Goal: Find specific page/section: Find specific page/section

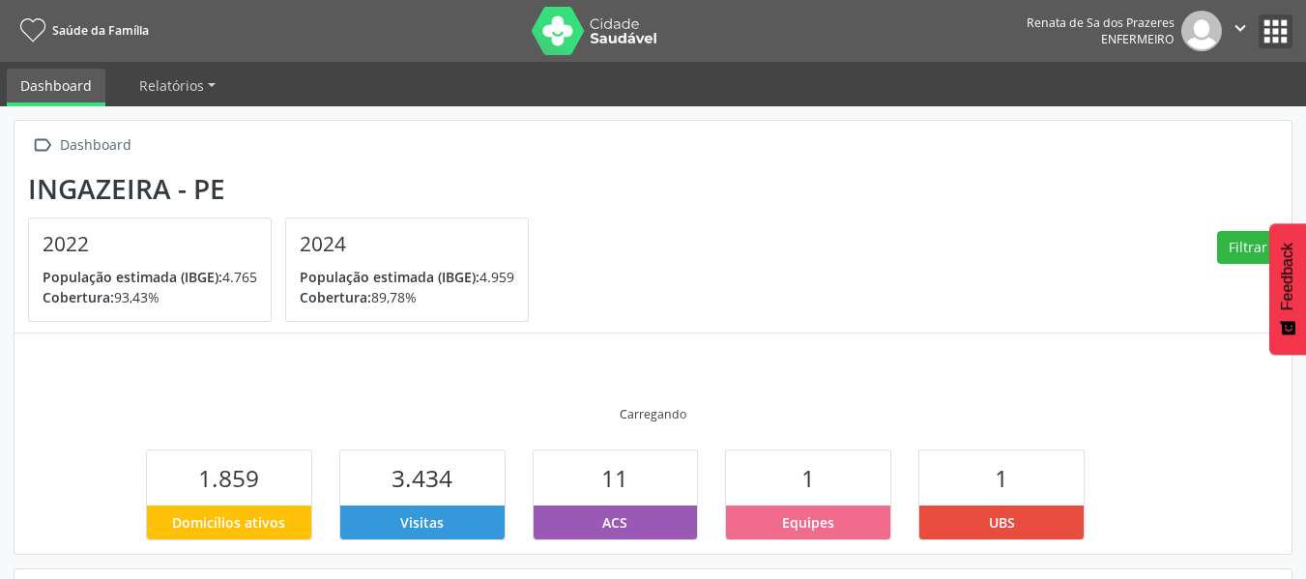
drag, startPoint x: 0, startPoint y: 0, endPoint x: 1276, endPoint y: 33, distance: 1276.8
click at [1278, 32] on button "apps" at bounding box center [1276, 32] width 34 height 34
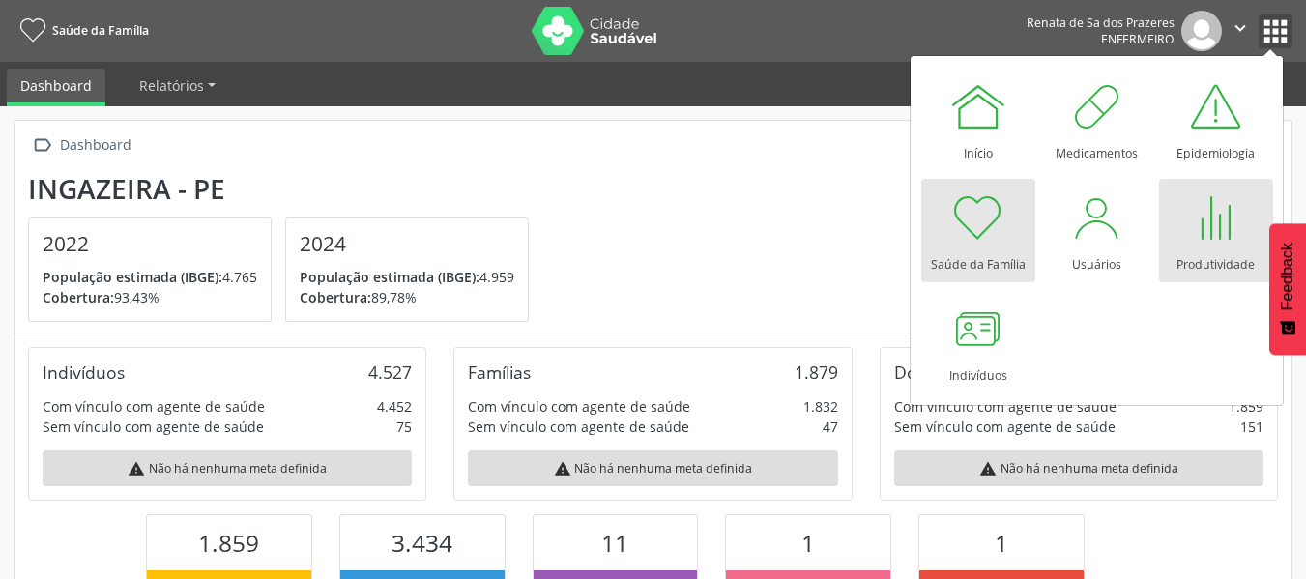
scroll to position [321, 426]
click at [1206, 258] on div "Produtividade" at bounding box center [1216, 260] width 78 height 26
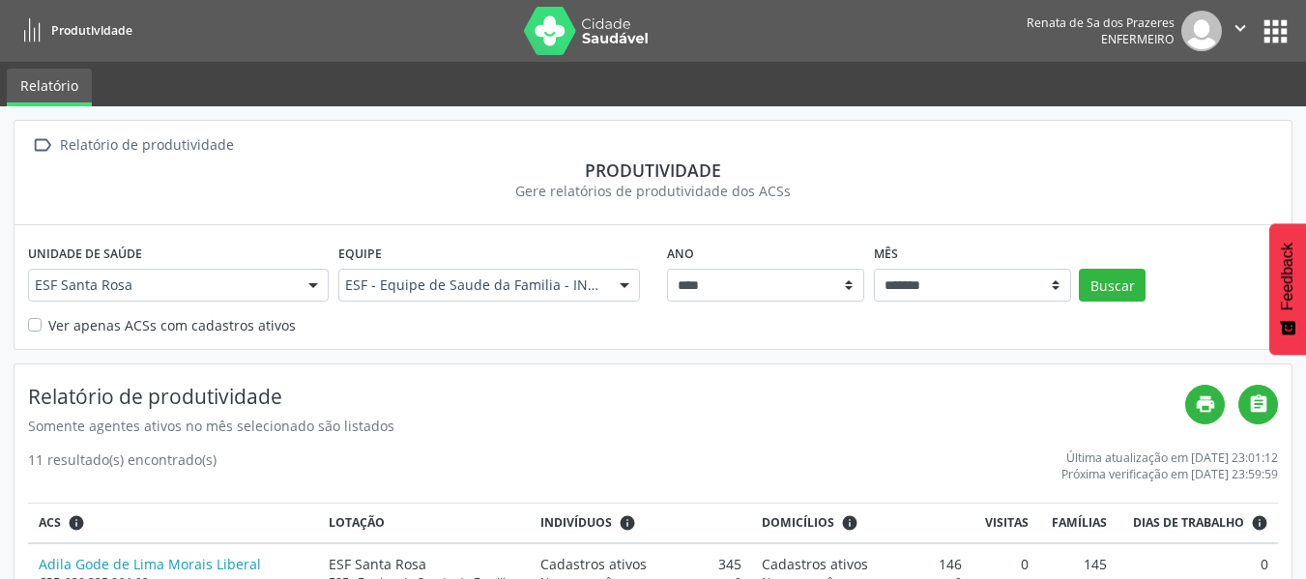
click at [60, 90] on link "Relatório" at bounding box center [49, 88] width 85 height 38
click at [63, 71] on link "Relatório" at bounding box center [49, 88] width 85 height 38
click at [1285, 21] on button "apps" at bounding box center [1276, 32] width 34 height 34
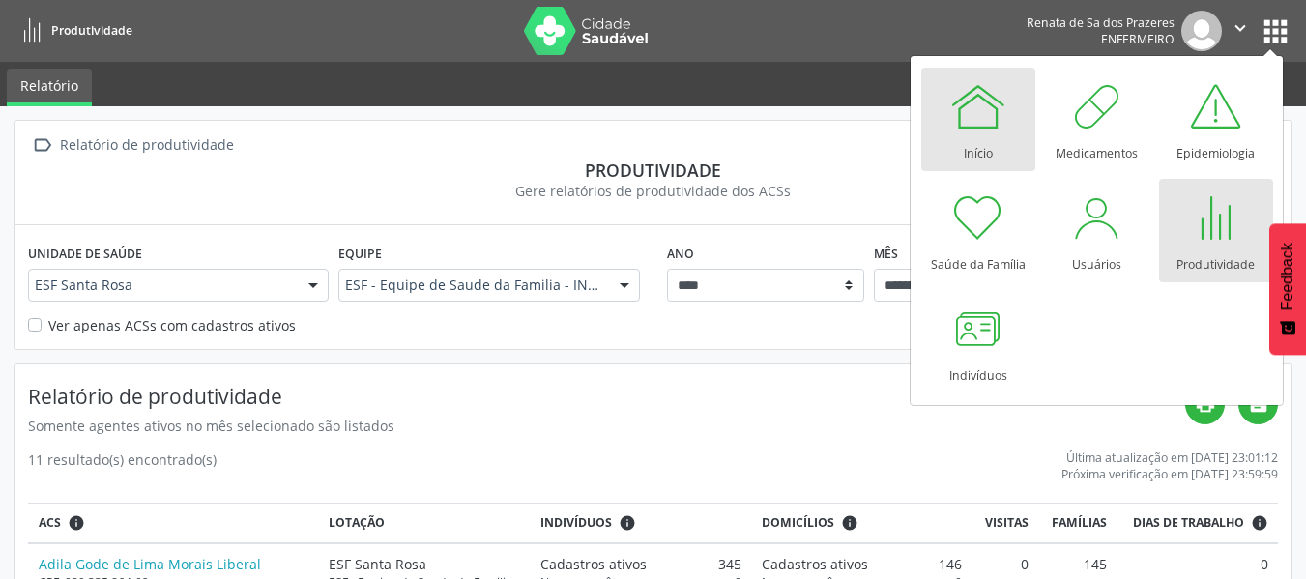
click at [982, 142] on div "Início" at bounding box center [978, 148] width 29 height 26
